Goal: Task Accomplishment & Management: Use online tool/utility

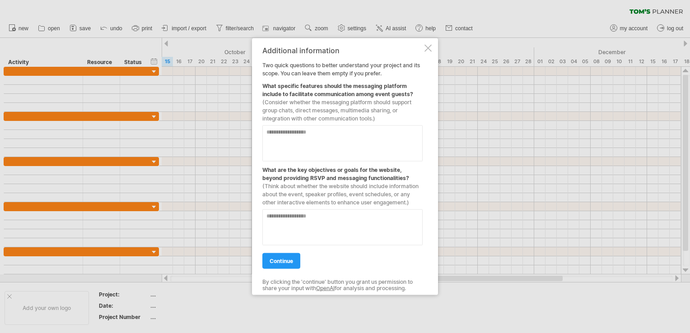
click at [296, 151] on textarea at bounding box center [343, 144] width 160 height 36
type textarea "*"
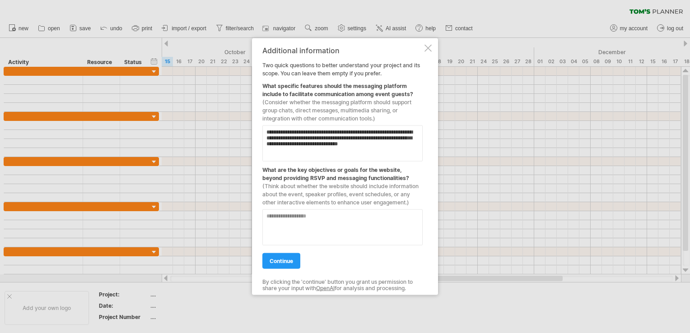
click at [293, 221] on textarea at bounding box center [343, 228] width 160 height 36
click at [317, 146] on textarea "**********" at bounding box center [343, 144] width 160 height 36
type textarea "**********"
click at [318, 217] on textarea at bounding box center [343, 228] width 160 height 36
click at [274, 259] on span "continue" at bounding box center [281, 261] width 23 height 7
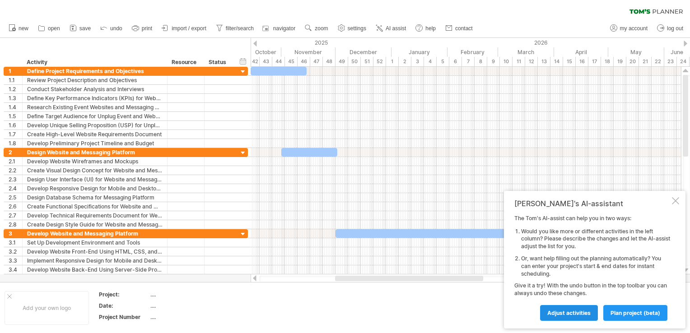
click at [561, 315] on span "Adjust activities" at bounding box center [569, 313] width 43 height 7
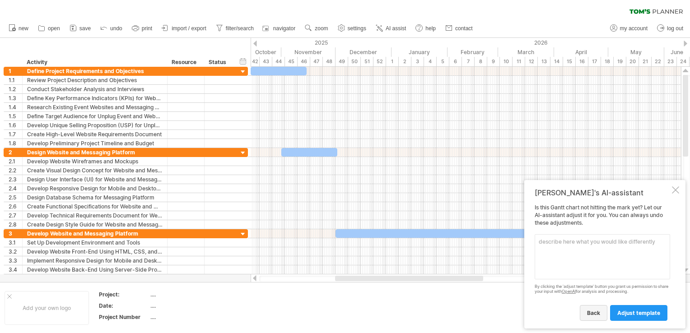
click at [596, 316] on span "back" at bounding box center [593, 313] width 13 height 7
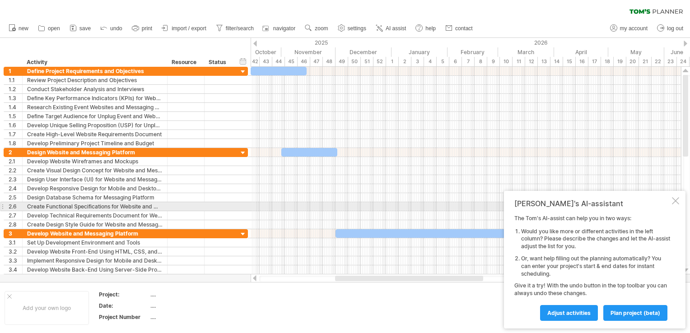
click at [678, 202] on div at bounding box center [675, 200] width 7 height 7
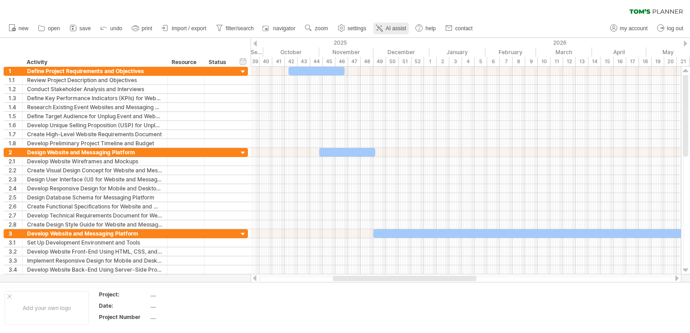
click at [389, 28] on span "AI assist" at bounding box center [396, 28] width 20 height 6
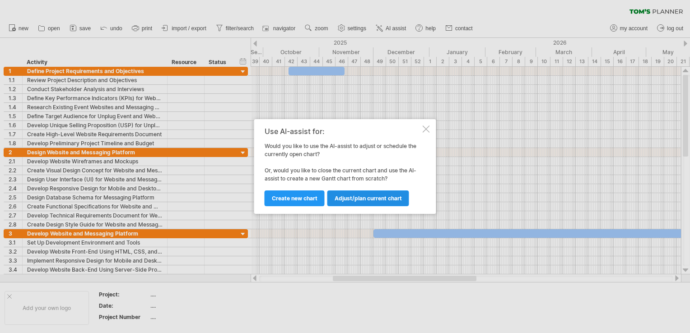
click at [381, 196] on span "Adjust/plan current chart" at bounding box center [368, 198] width 67 height 7
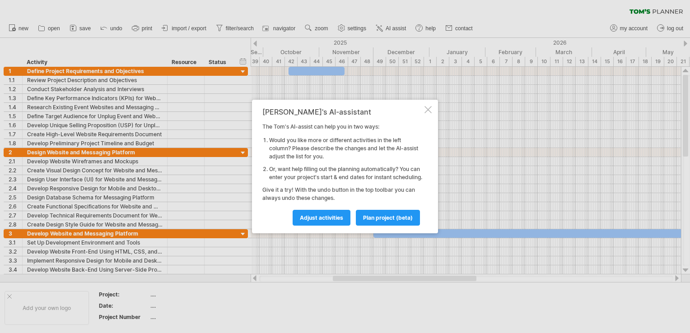
click at [426, 106] on div at bounding box center [428, 109] width 7 height 7
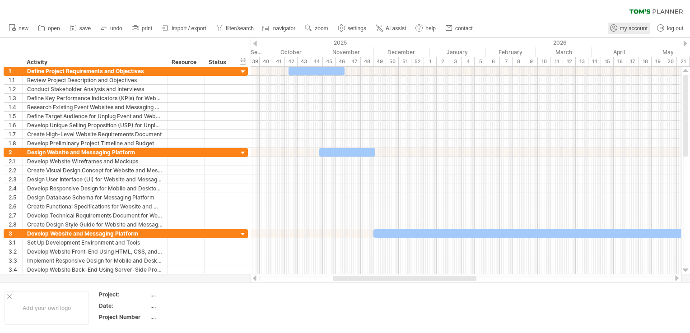
click at [635, 28] on span "my account" at bounding box center [634, 28] width 28 height 6
type input "**********"
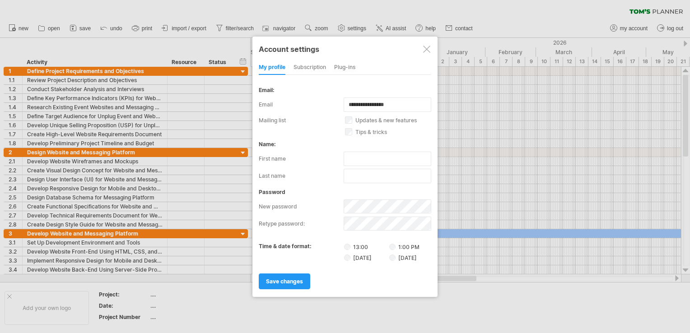
click at [430, 50] on div at bounding box center [426, 49] width 7 height 7
